Goal: Information Seeking & Learning: Learn about a topic

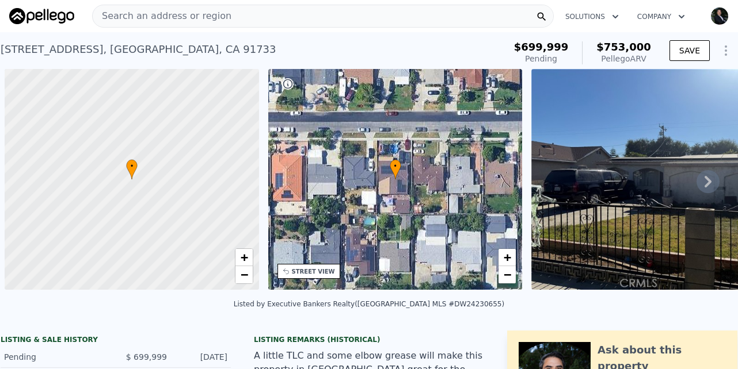
scroll to position [0, 5]
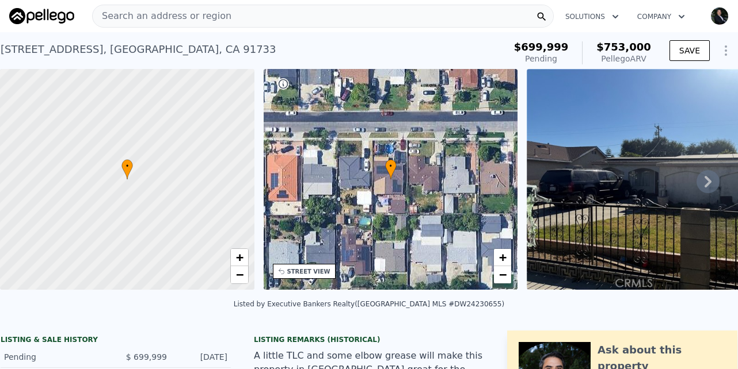
drag, startPoint x: 189, startPoint y: 12, endPoint x: 153, endPoint y: 21, distance: 37.3
click at [153, 21] on span "Search an address or region" at bounding box center [162, 16] width 139 height 14
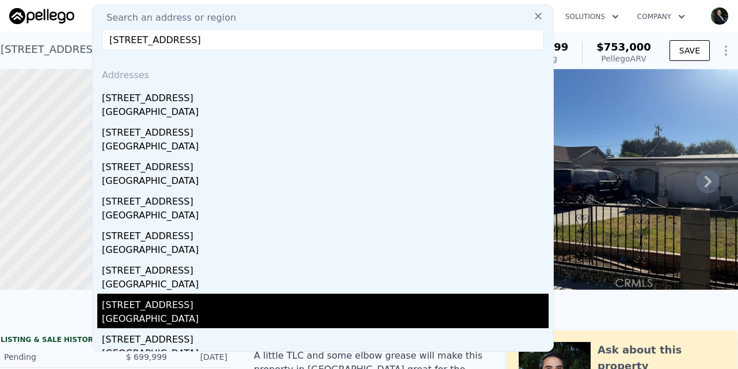
type input "[STREET_ADDRESS]"
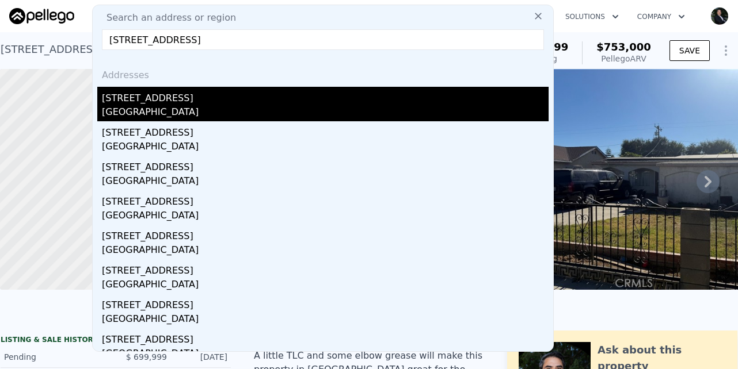
click at [153, 95] on div "[STREET_ADDRESS]" at bounding box center [325, 96] width 446 height 18
type input "2"
type input "3"
type input "1"
type input "2"
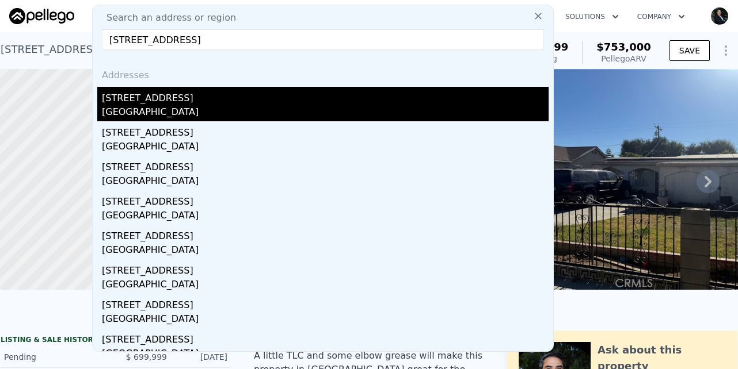
type input "960"
type input "1337"
type input "5242"
type input "7551"
type input "$ 630,000"
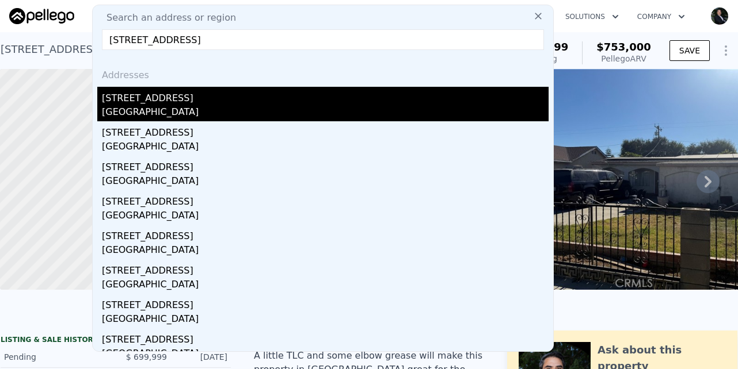
type input "5"
type input "$ 43,169"
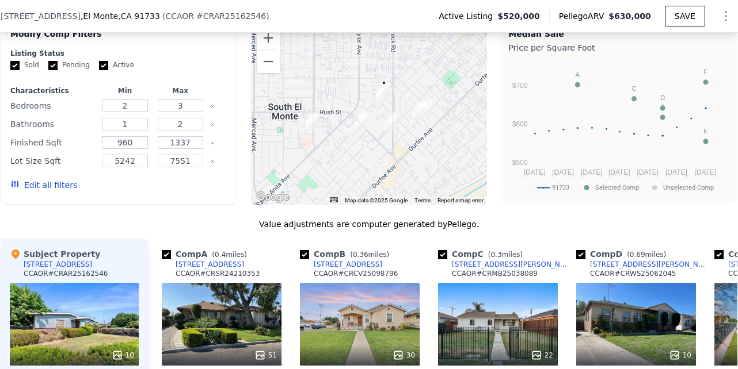
scroll to position [1056, 0]
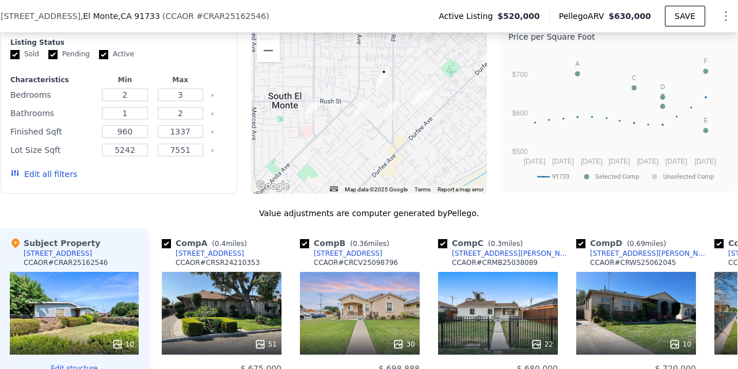
click at [260, 36] on button "Zoom in" at bounding box center [268, 27] width 23 height 23
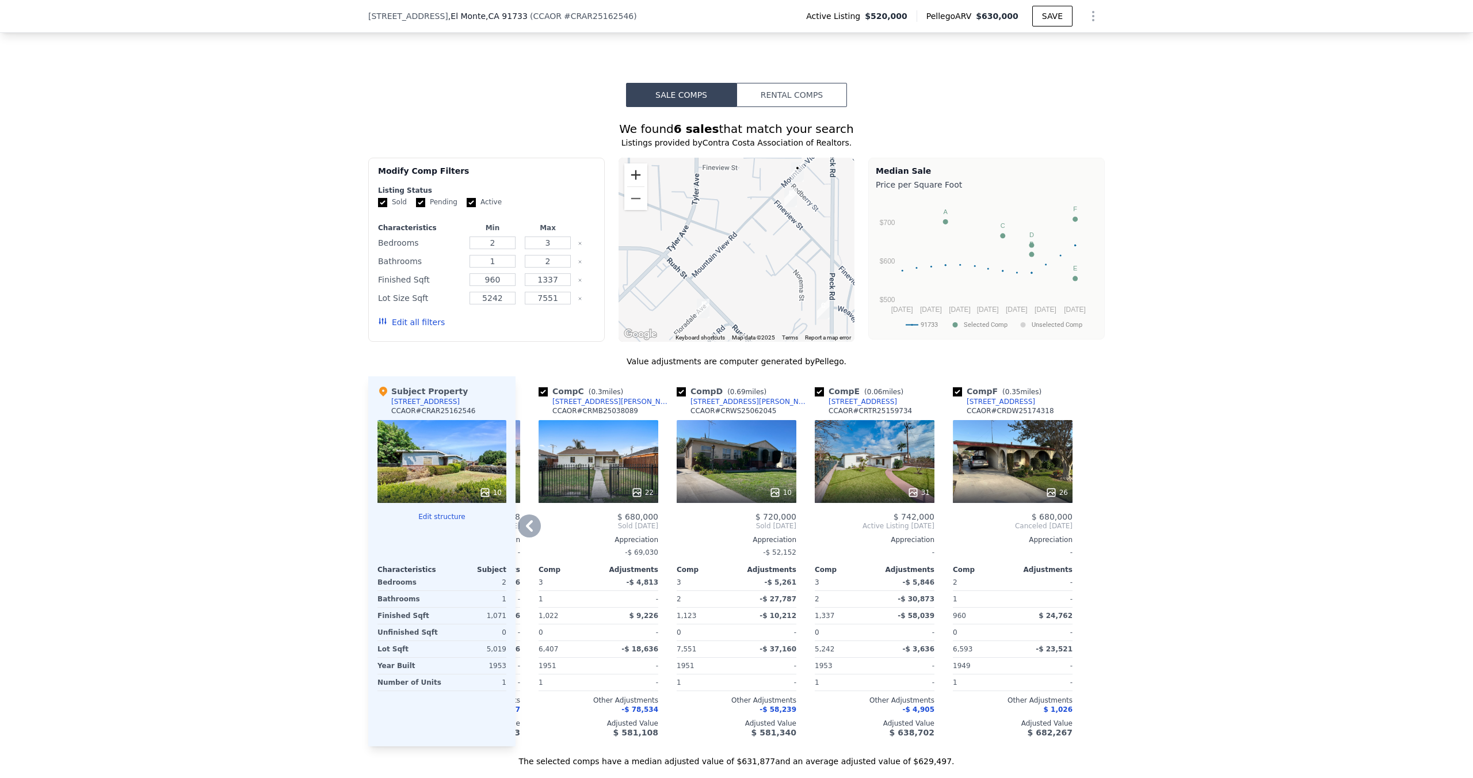
scroll to position [911, 0]
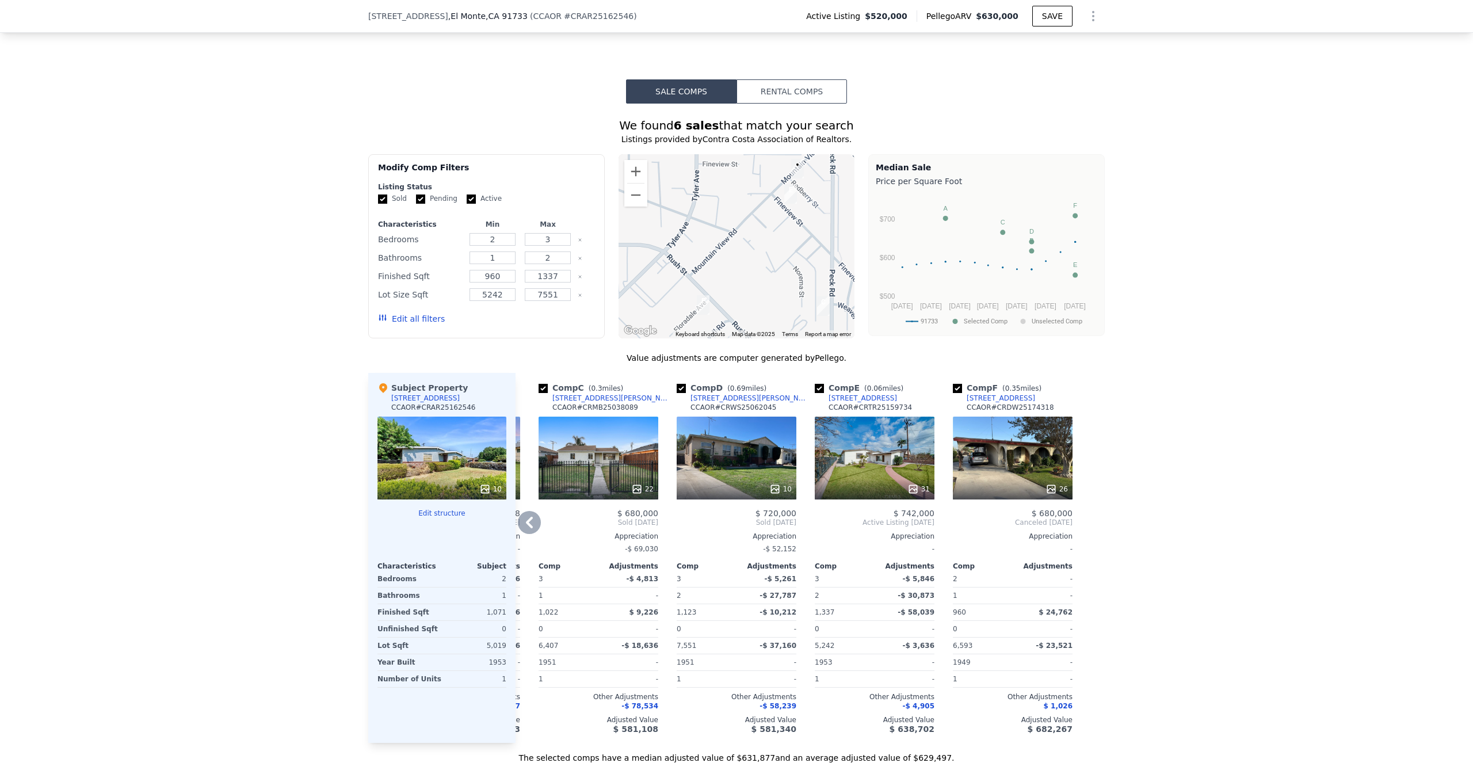
click at [713, 369] on div "[STREET_ADDRESS][PERSON_NAME]" at bounding box center [750, 398] width 120 height 9
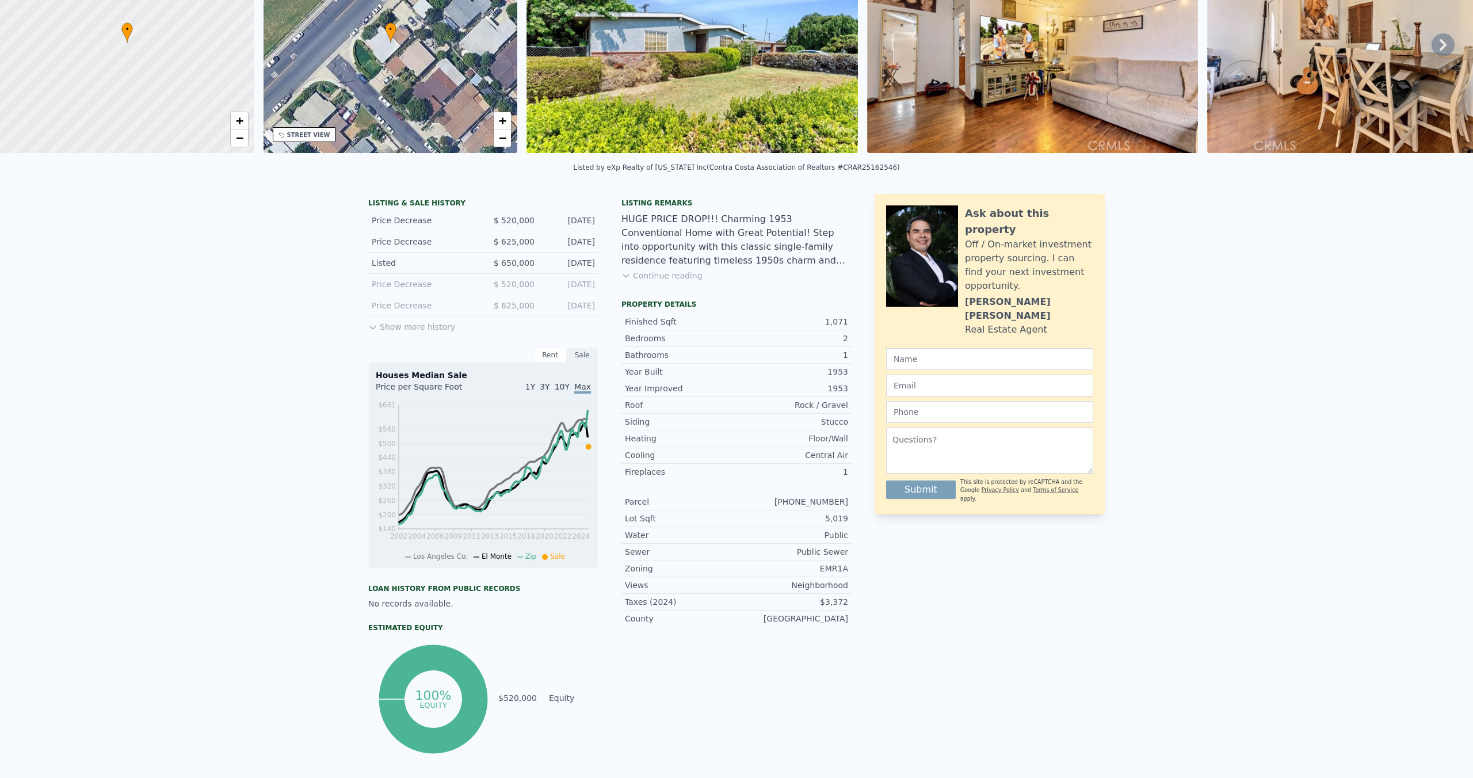
scroll to position [0, 0]
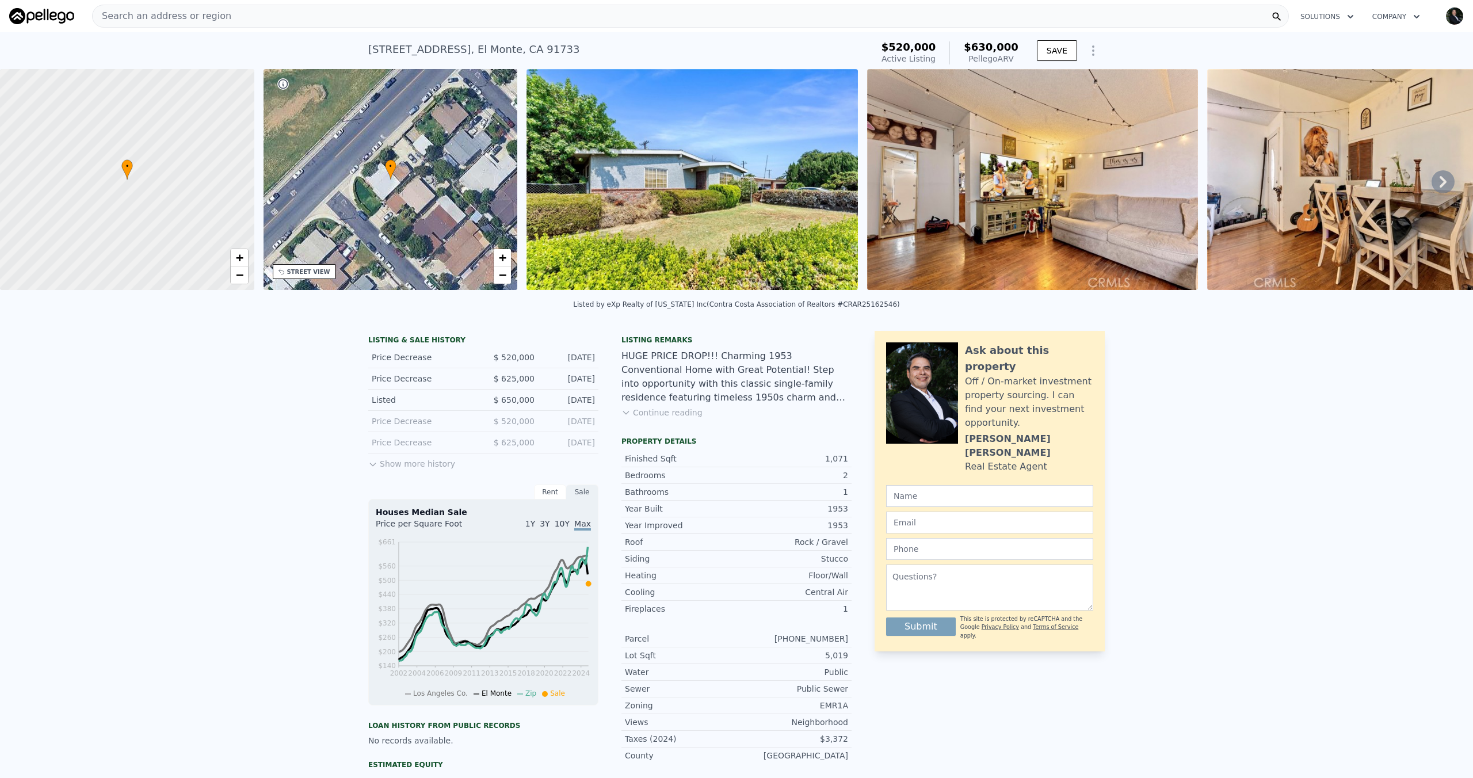
click at [737, 204] on img at bounding box center [1032, 179] width 331 height 221
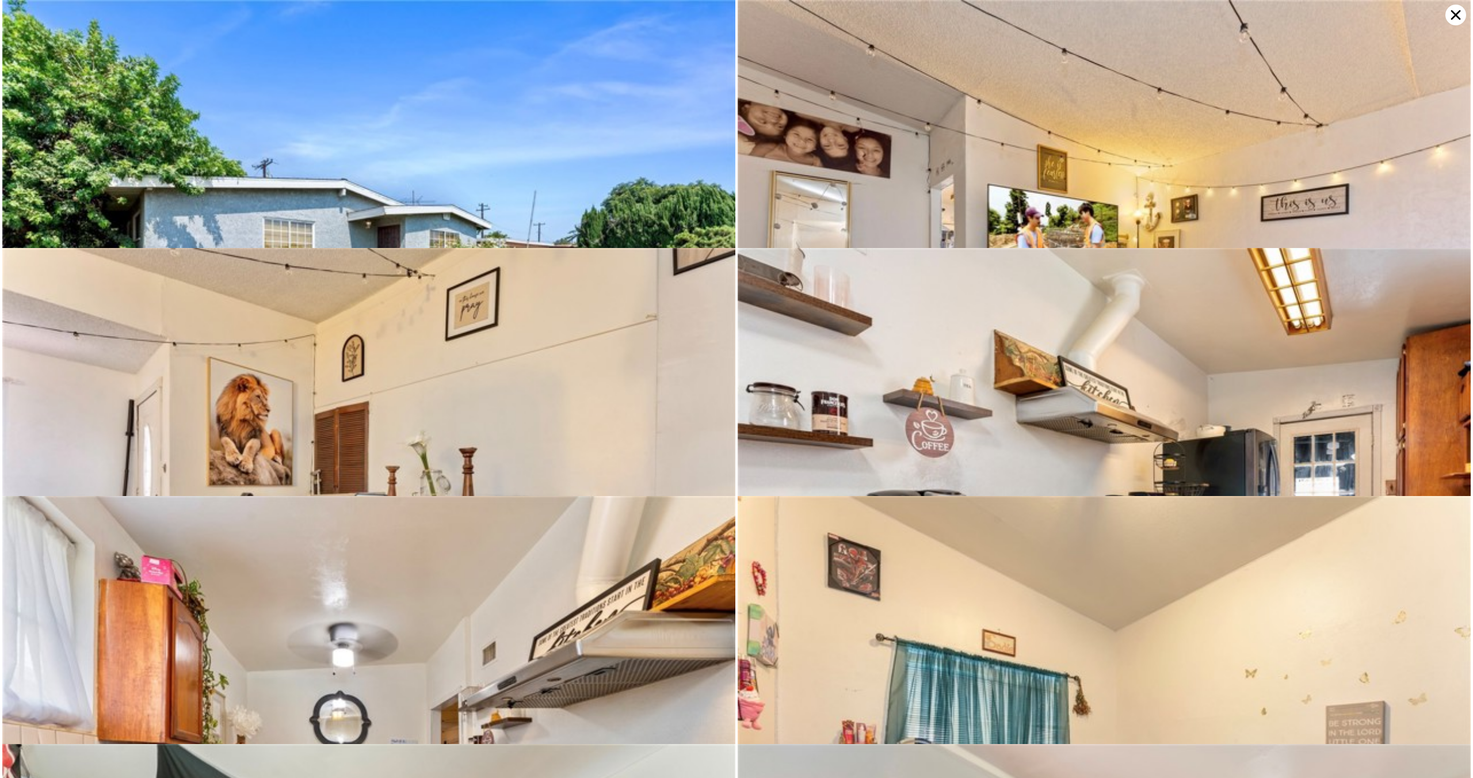
click at [737, 204] on img at bounding box center [1104, 244] width 733 height 489
click at [737, 13] on icon at bounding box center [1456, 15] width 10 height 10
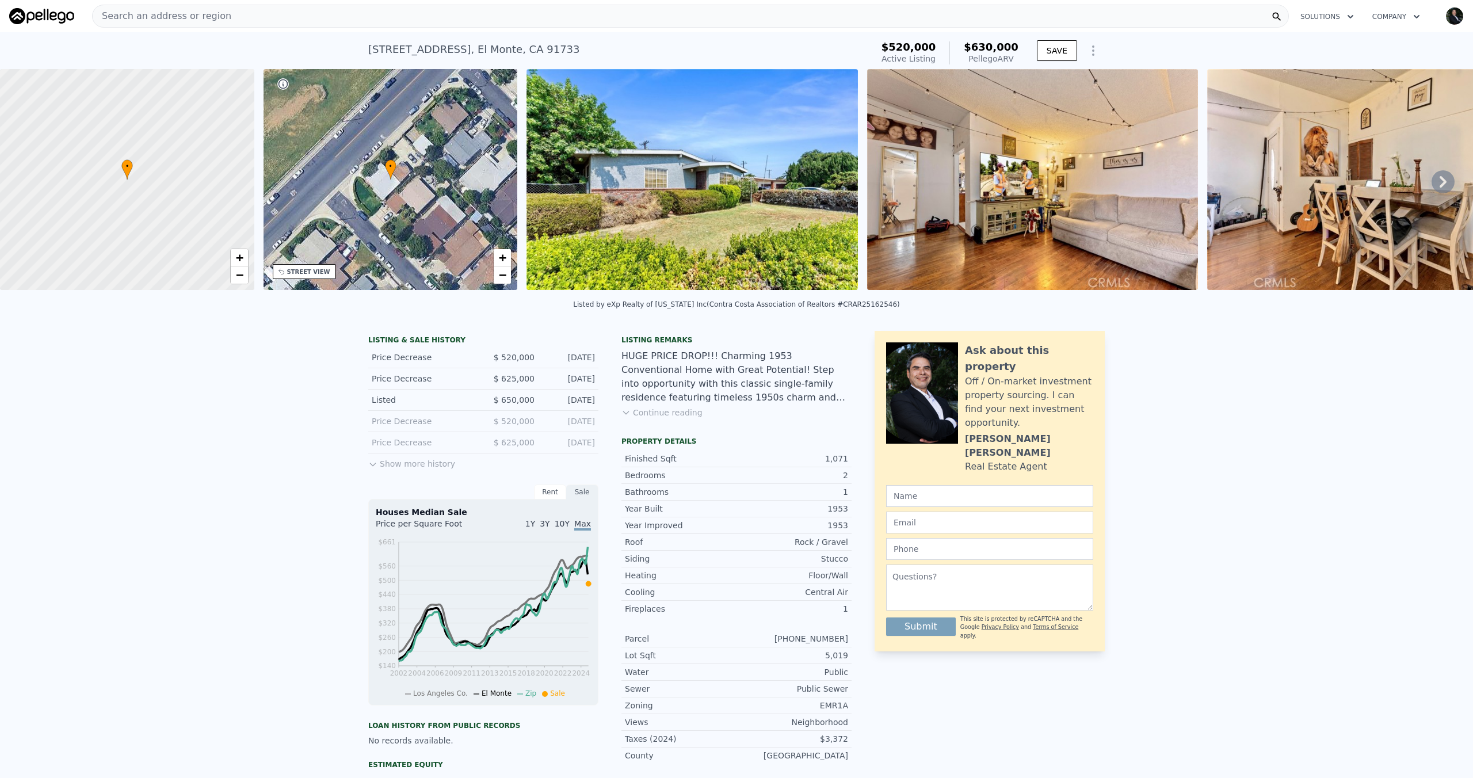
click at [737, 18] on img "button" at bounding box center [1454, 16] width 18 height 18
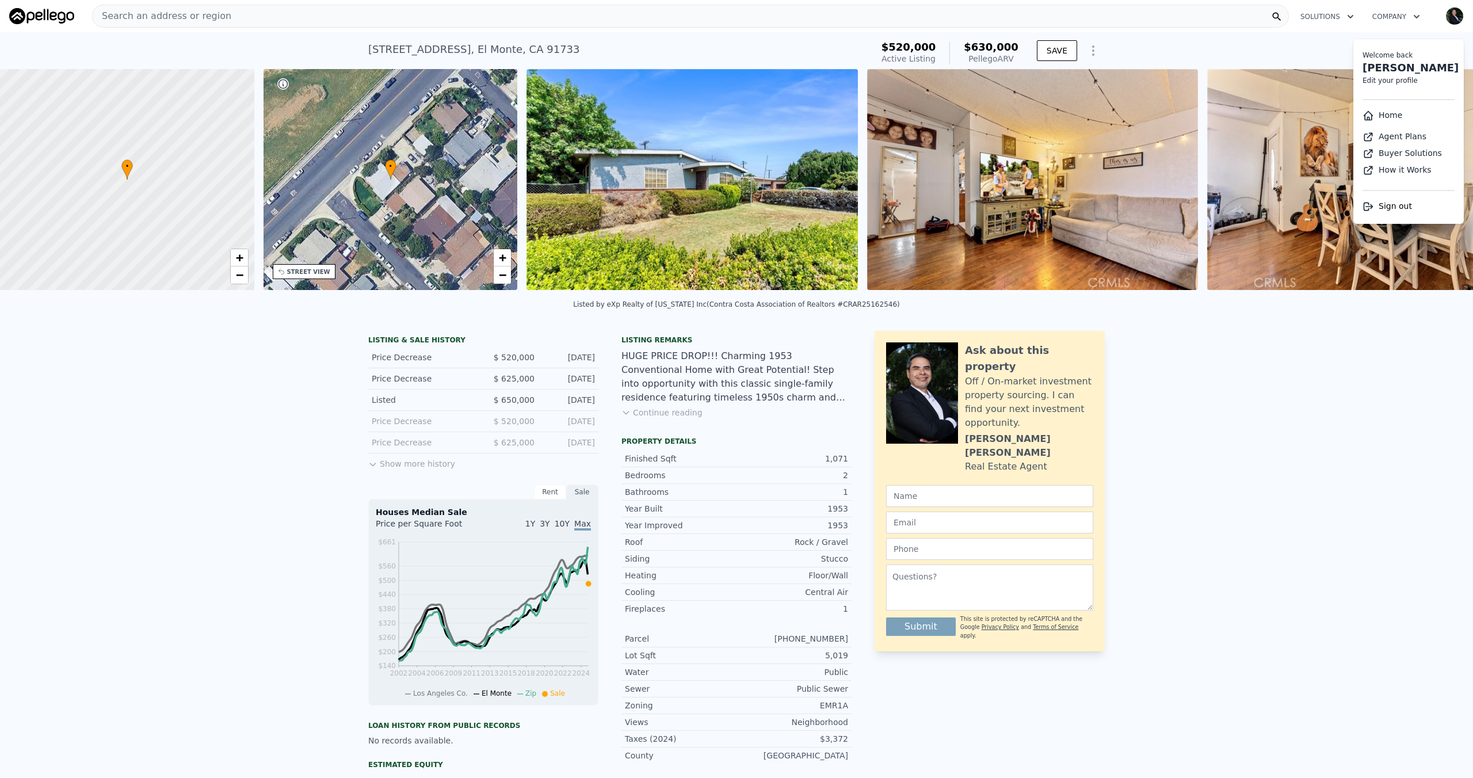
click at [737, 211] on span "Sign out" at bounding box center [1395, 205] width 33 height 9
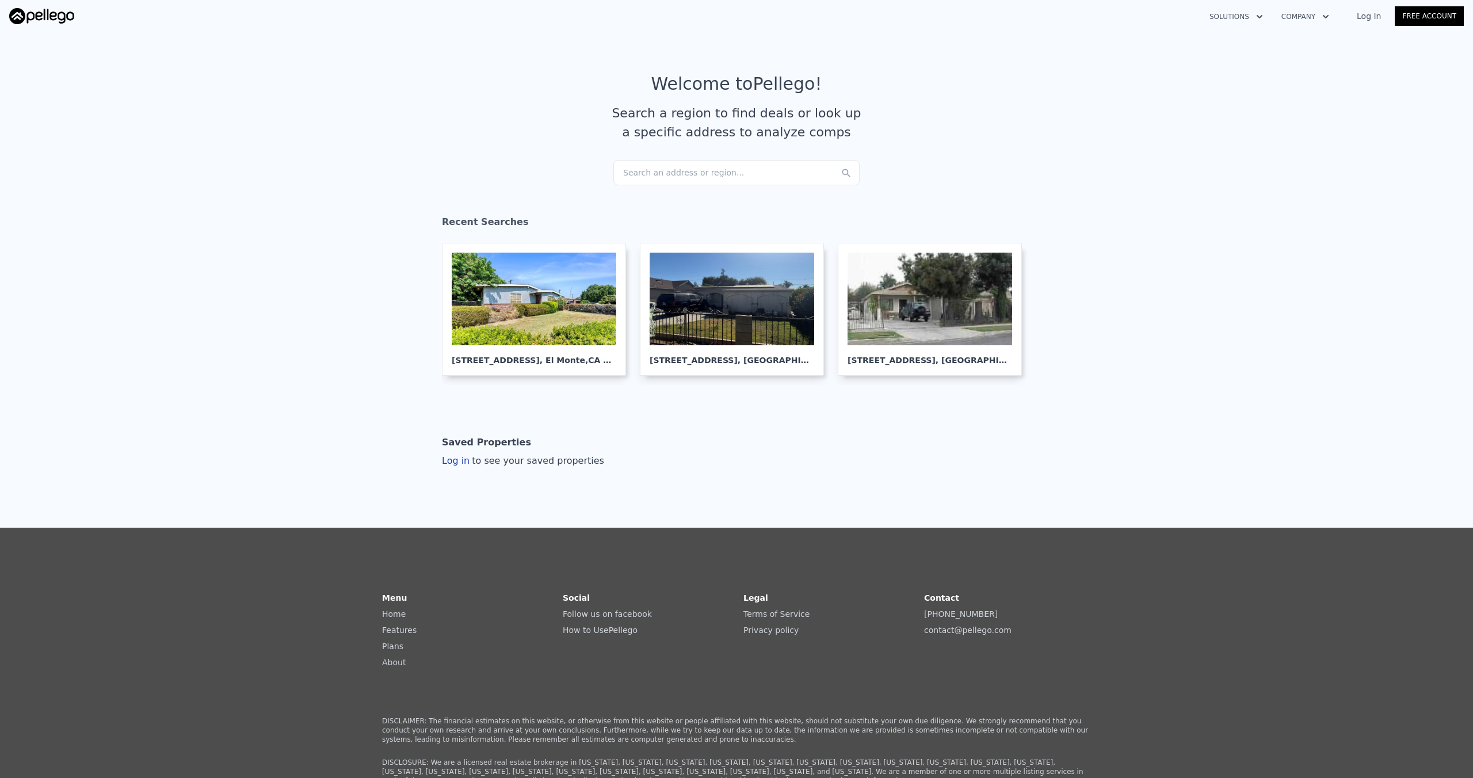
click at [737, 18] on link "Log In" at bounding box center [1369, 16] width 52 height 12
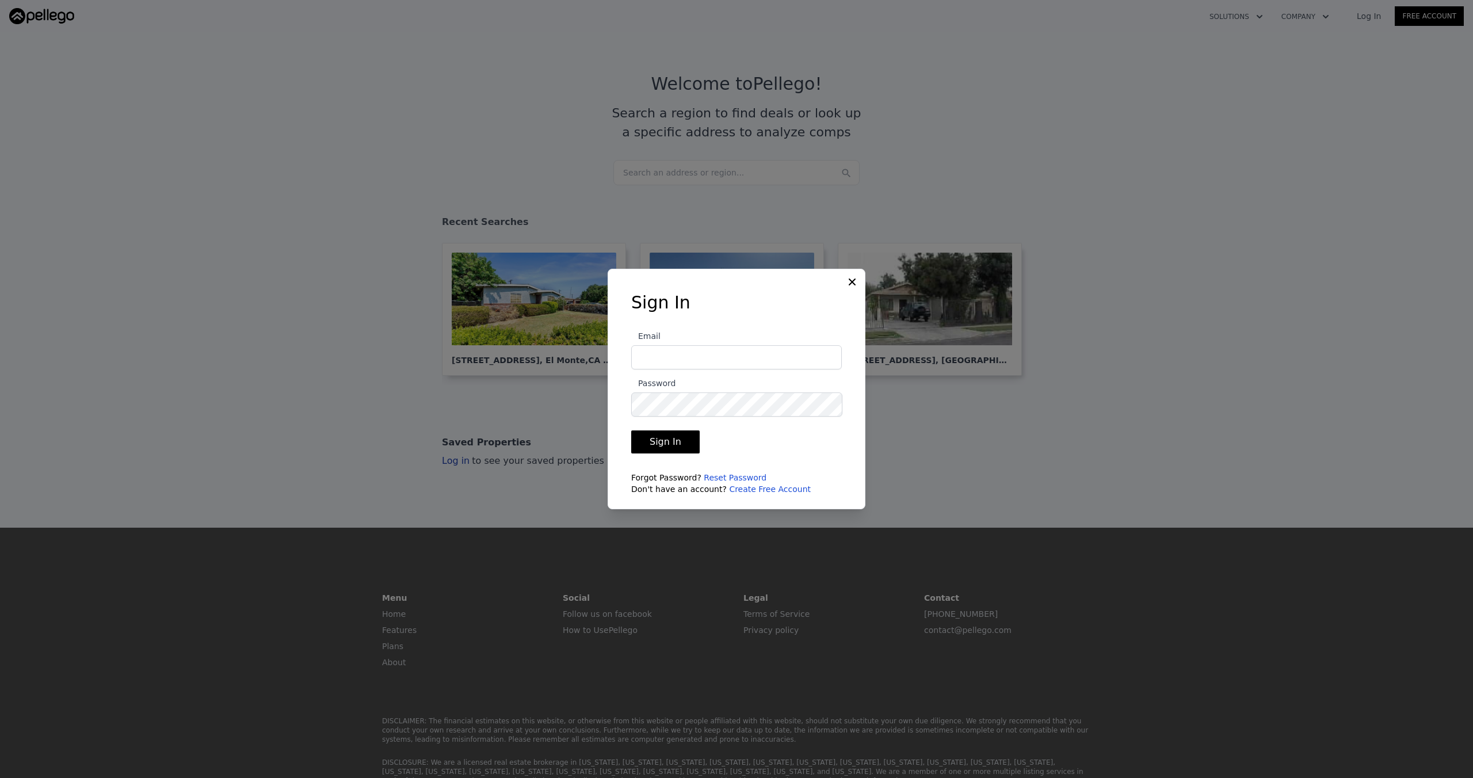
type input "[PERSON_NAME][EMAIL_ADDRESS][DOMAIN_NAME]"
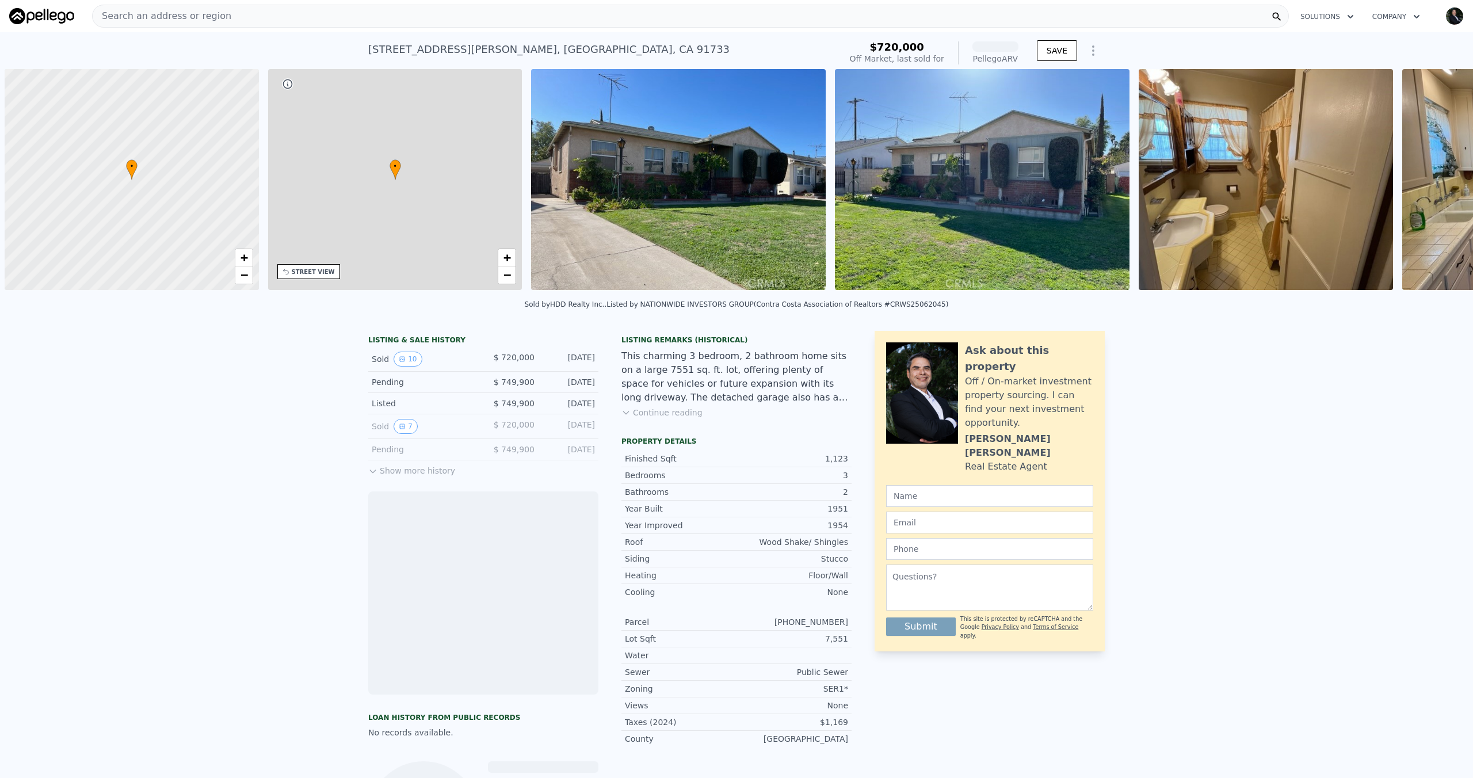
scroll to position [0, 5]
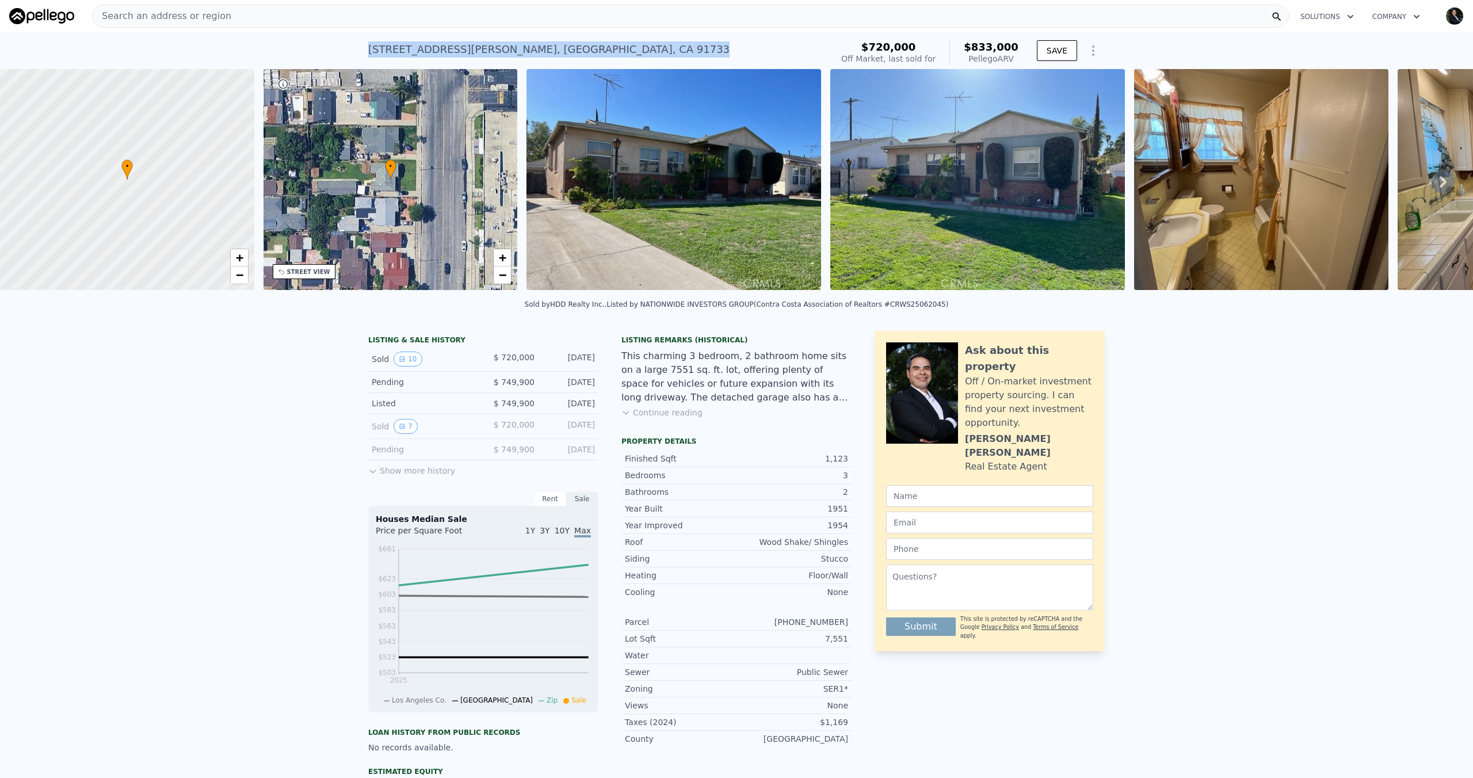
drag, startPoint x: 360, startPoint y: 51, endPoint x: 591, endPoint y: 62, distance: 231.5
click at [591, 62] on div "1819 Santa Anita Ave , South El Monte , CA 91733 Sold Jun 2025 for $720k (~ARV …" at bounding box center [736, 50] width 1473 height 37
